Goal: Complete application form: Complete application form

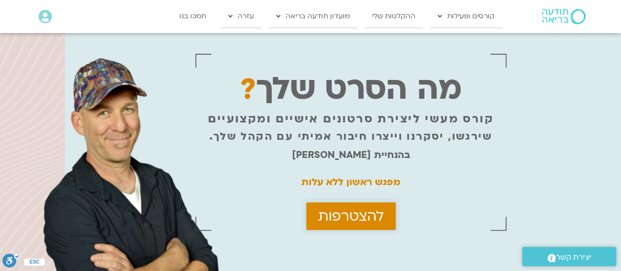
click at [363, 221] on span "להצטרפות" at bounding box center [351, 216] width 66 height 16
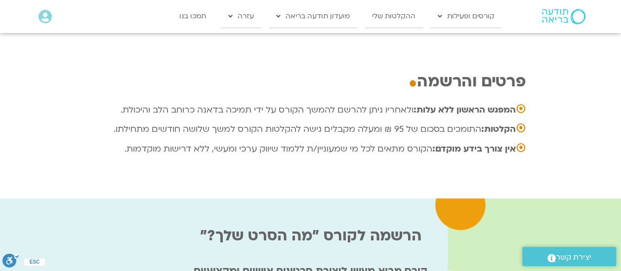
scroll to position [3286, 0]
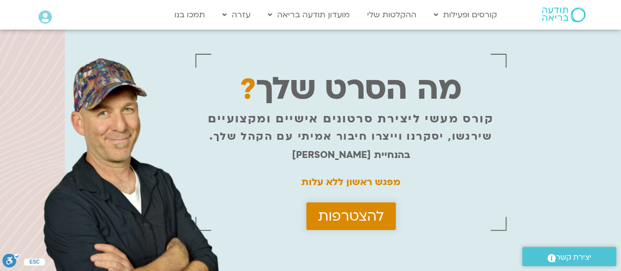
click at [331, 217] on span "להצטרפות" at bounding box center [351, 216] width 66 height 16
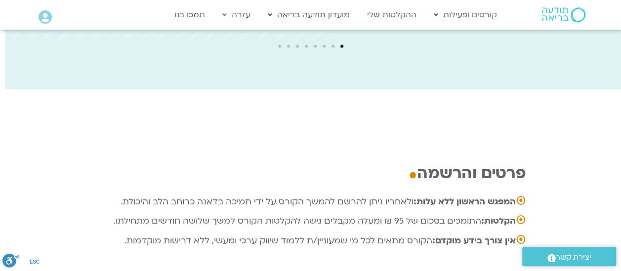
scroll to position [3286, 0]
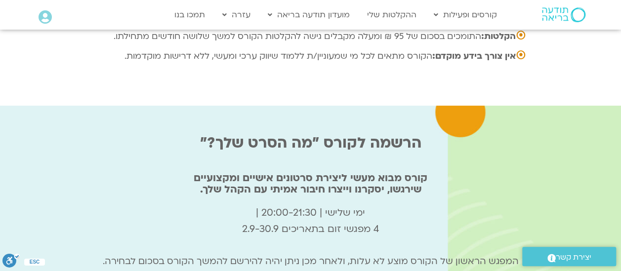
type input "שלומית"
type input "sbd6094@gmail.com"
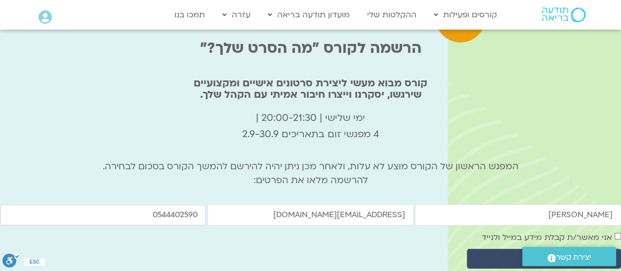
scroll to position [3384, 0]
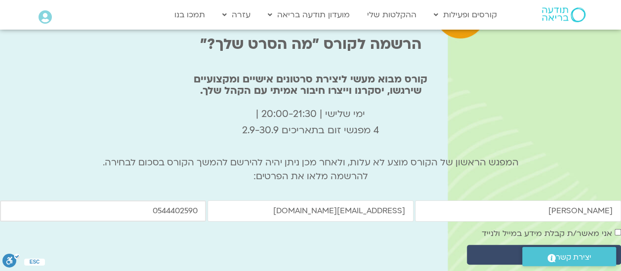
type input "0544402590"
click at [585, 249] on span "שליחה" at bounding box center [544, 254] width 130 height 11
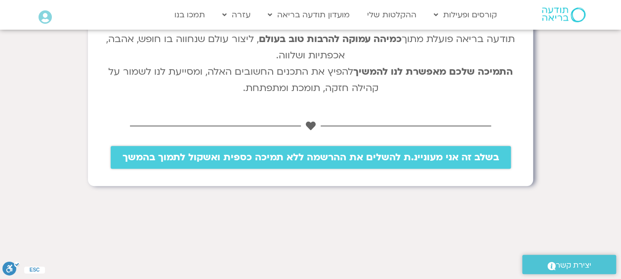
scroll to position [346, 0]
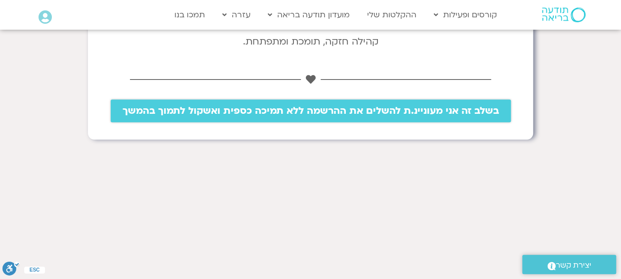
click at [319, 119] on link "בשלב זה אני מעוניינ.ת להשלים את ההרשמה ללא תמיכה כספית ואשקול לתמוך בהמשך" at bounding box center [311, 110] width 400 height 23
